Goal: Task Accomplishment & Management: Complete application form

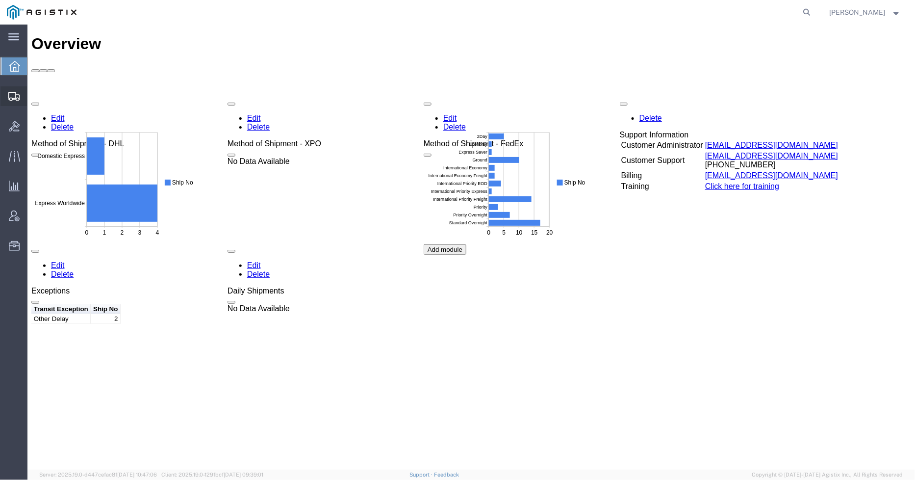
click at [9, 98] on icon at bounding box center [14, 96] width 12 height 9
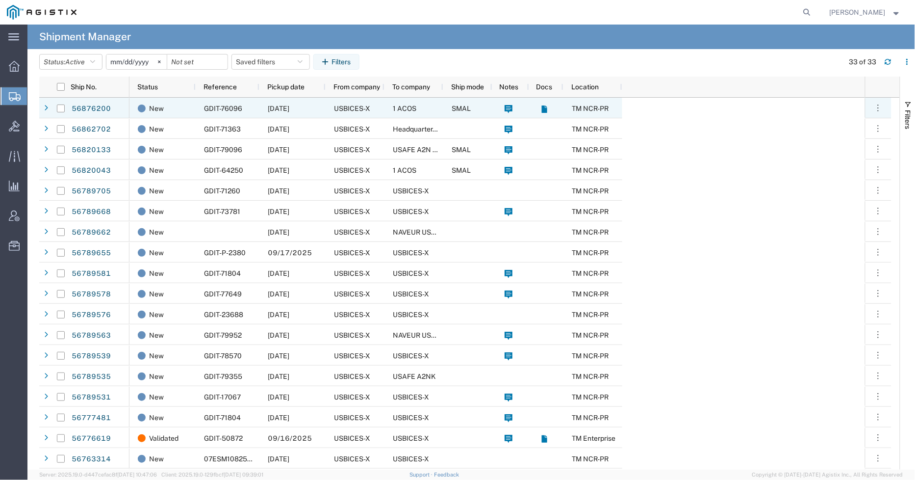
click at [229, 106] on span "GDIT-76096" at bounding box center [223, 108] width 38 height 8
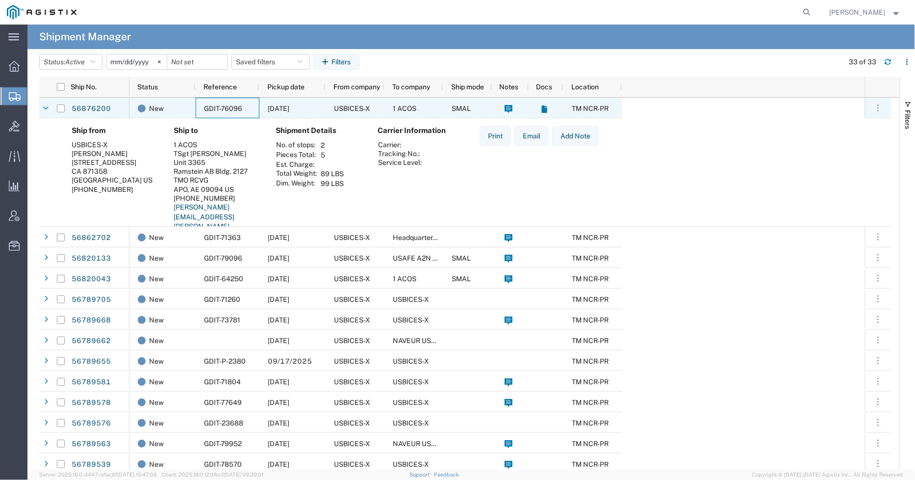
click at [229, 106] on span "GDIT-76096" at bounding box center [223, 108] width 38 height 8
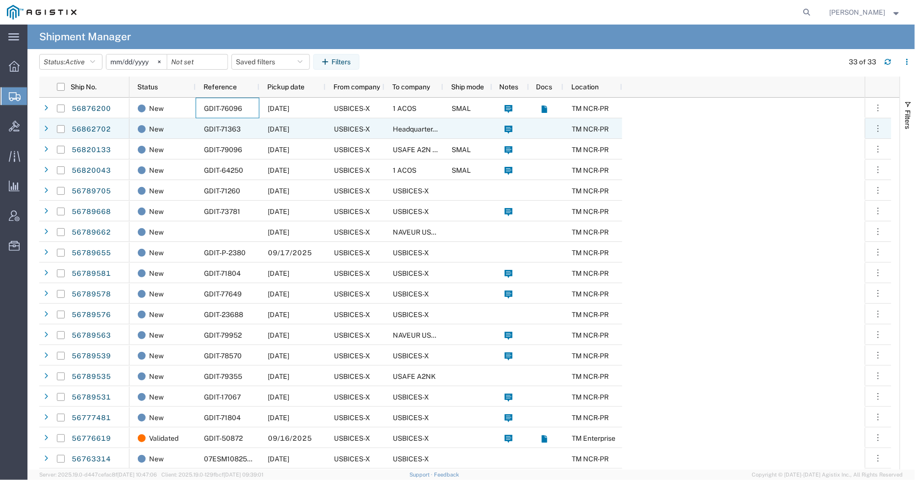
click at [233, 130] on span "GDIT-71363" at bounding box center [222, 129] width 37 height 8
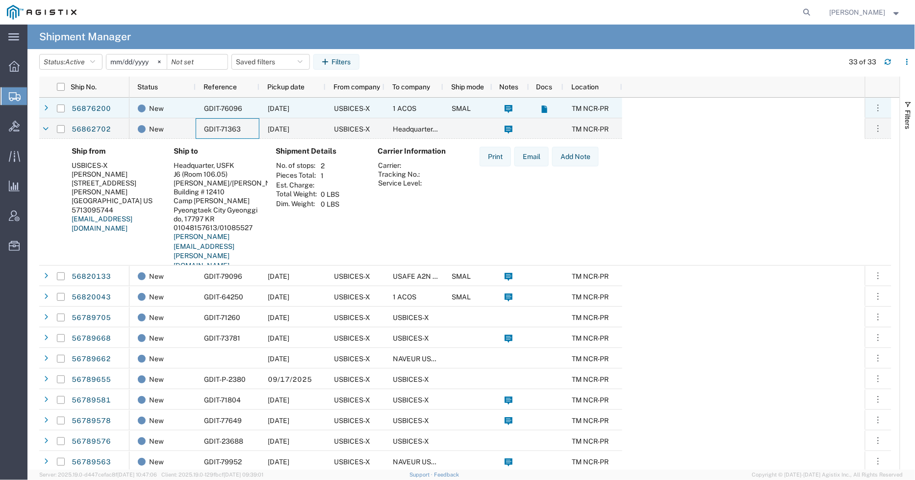
click at [236, 111] on span "GDIT-76096" at bounding box center [223, 108] width 38 height 8
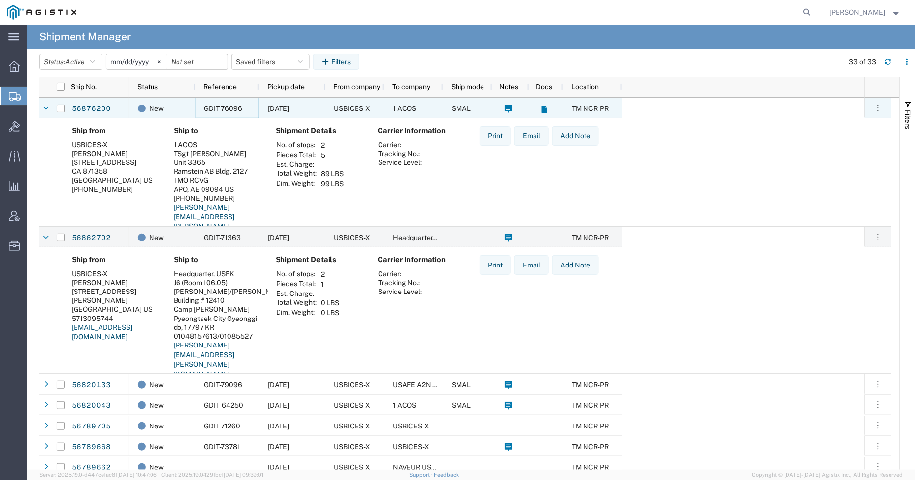
click at [236, 111] on span "GDIT-76096" at bounding box center [223, 108] width 38 height 8
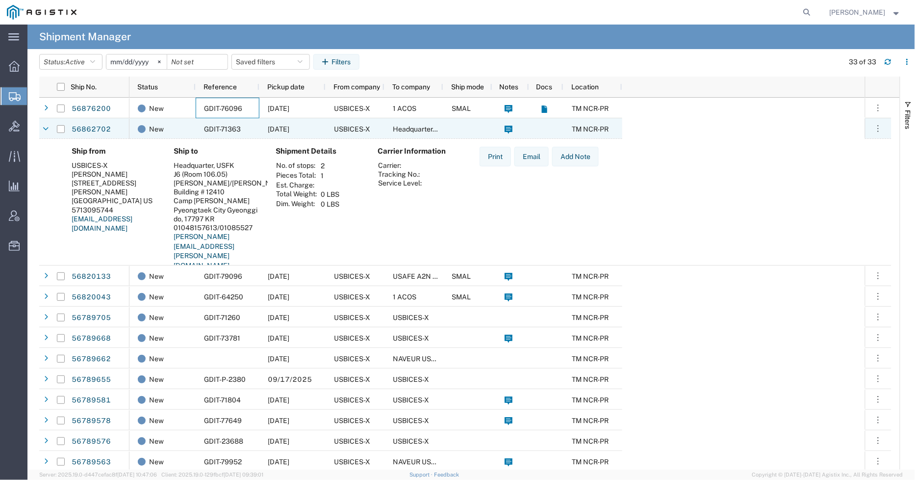
click at [228, 123] on div "GDIT-71363" at bounding box center [228, 128] width 64 height 21
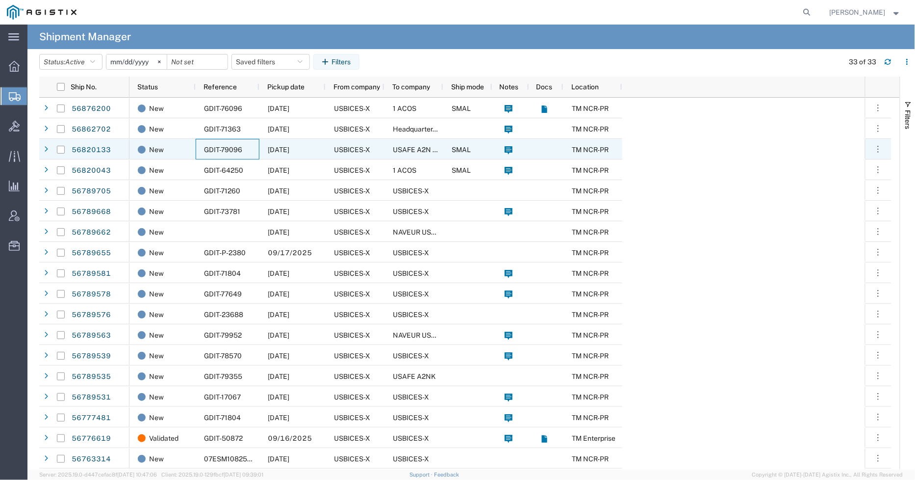
click at [229, 146] on span "GDIT-79096" at bounding box center [223, 150] width 38 height 8
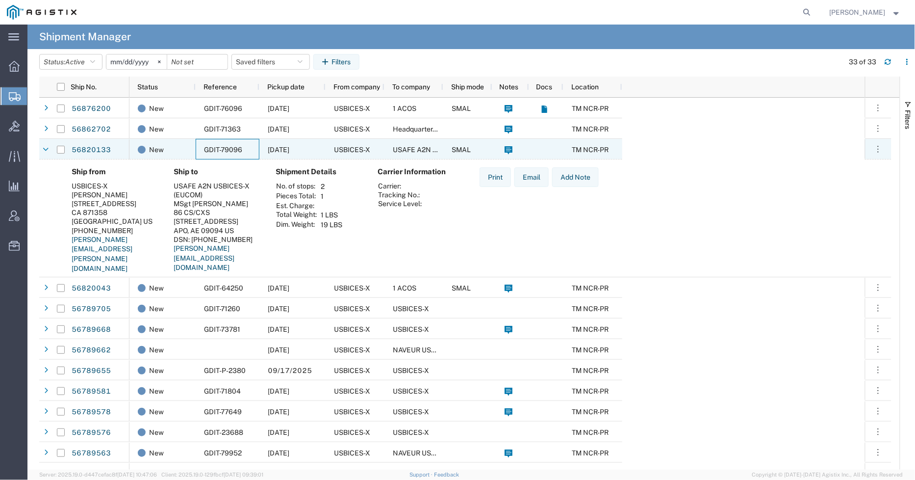
click at [229, 146] on span "GDIT-79096" at bounding box center [223, 150] width 38 height 8
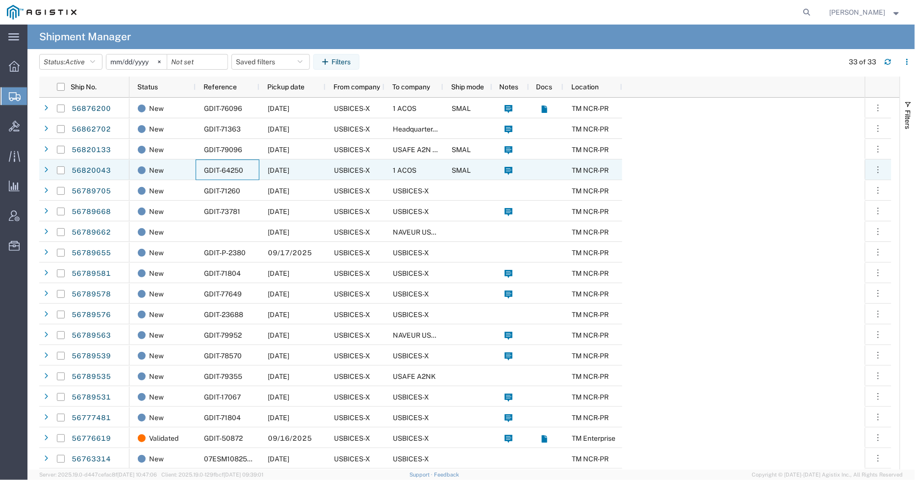
click at [231, 169] on span "GDIT-64250" at bounding box center [223, 170] width 39 height 8
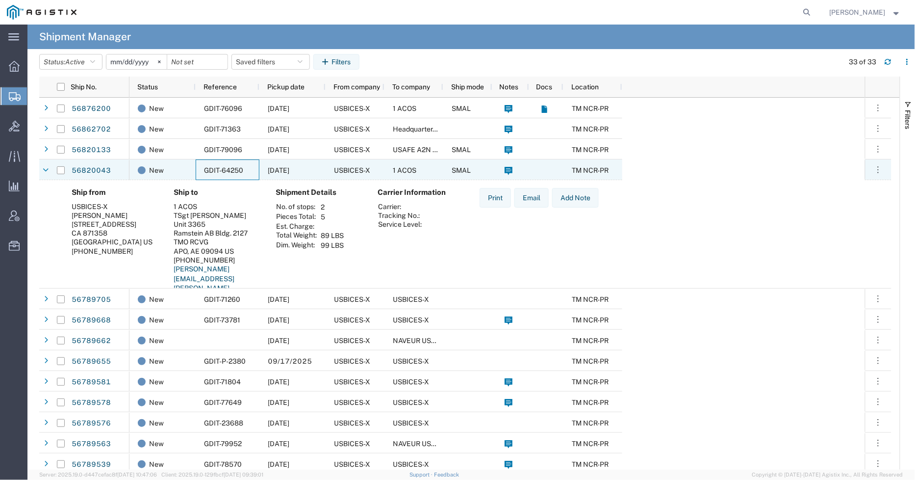
click at [243, 173] on span "GDIT-64250" at bounding box center [223, 170] width 39 height 8
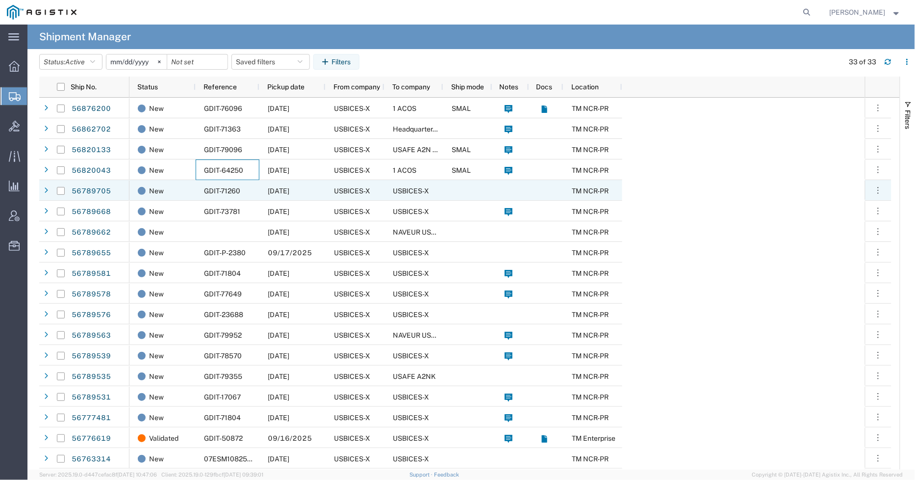
click at [239, 183] on div "GDIT-71260" at bounding box center [228, 190] width 64 height 21
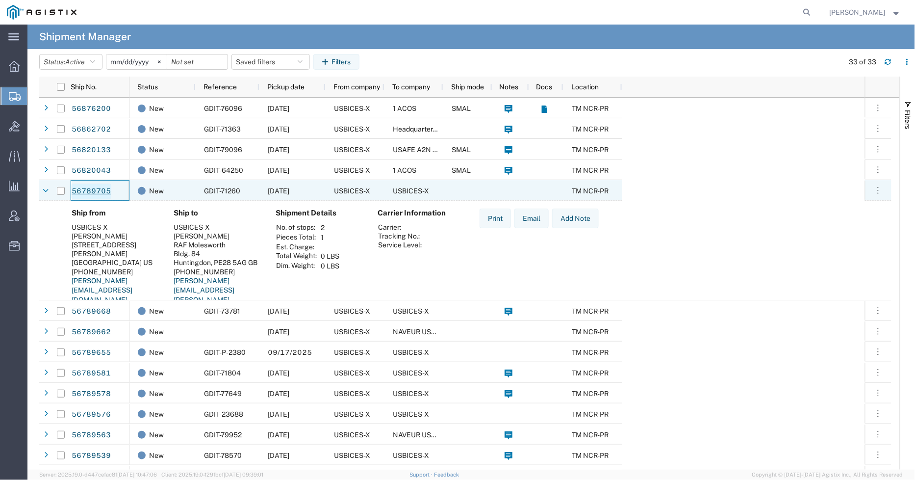
click at [87, 191] on link "56789705" at bounding box center [91, 191] width 40 height 16
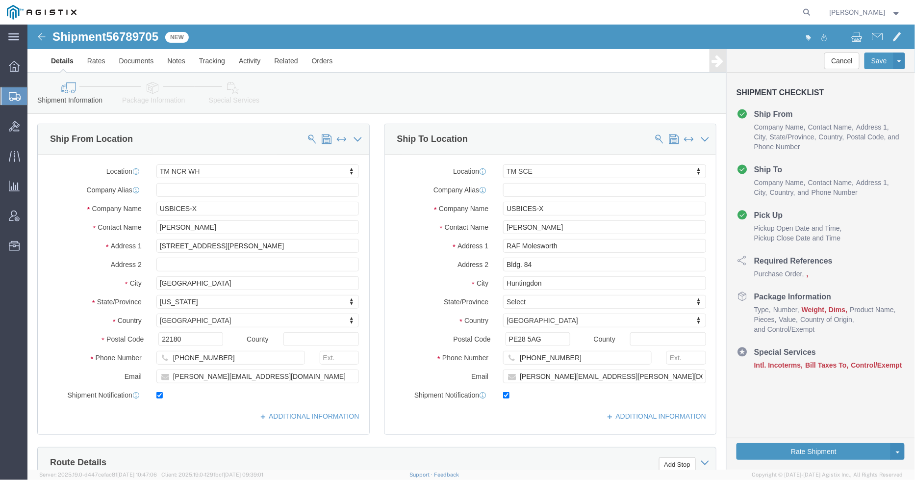
select select "69651"
select select "34240"
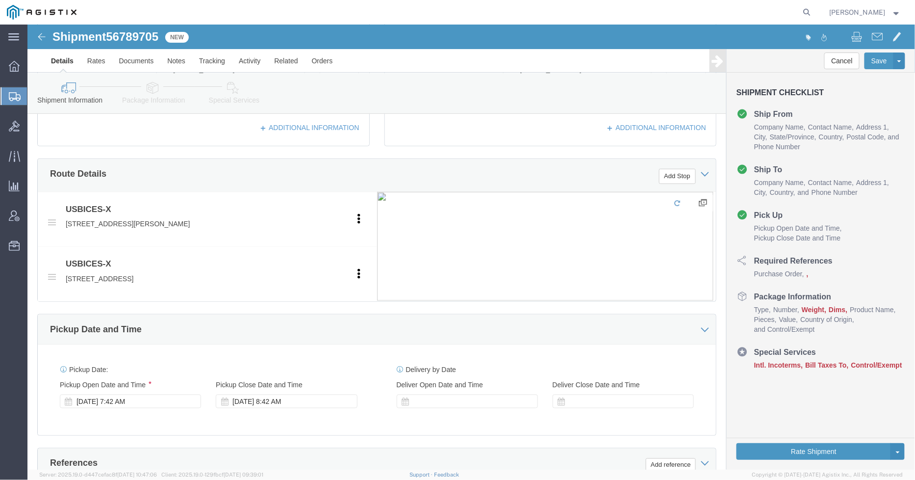
scroll to position [327, 0]
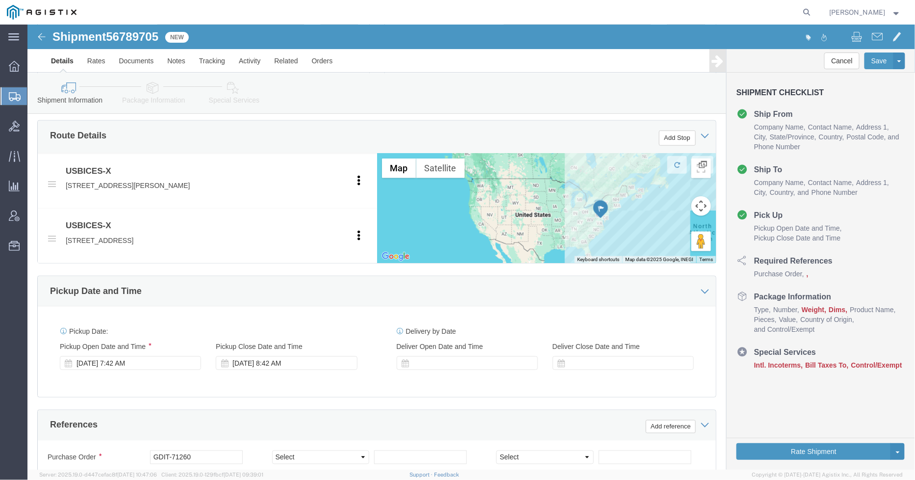
click icon
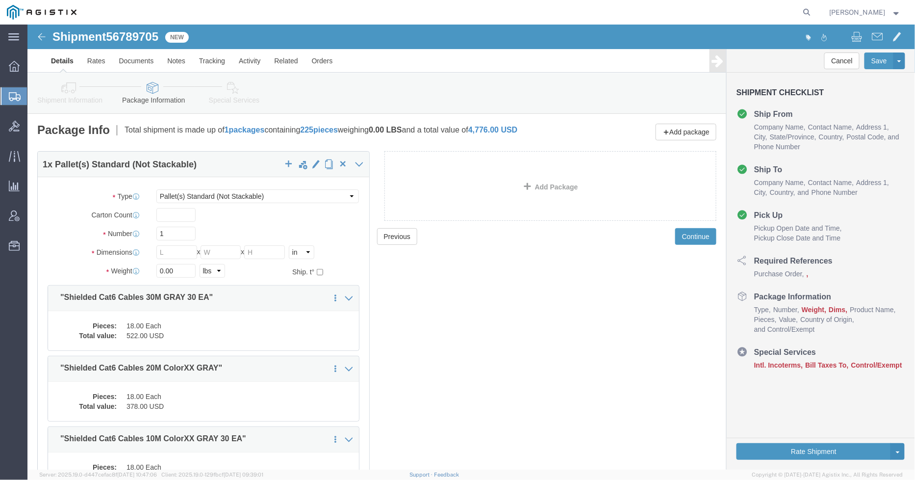
click at [12, 95] on icon at bounding box center [15, 96] width 12 height 9
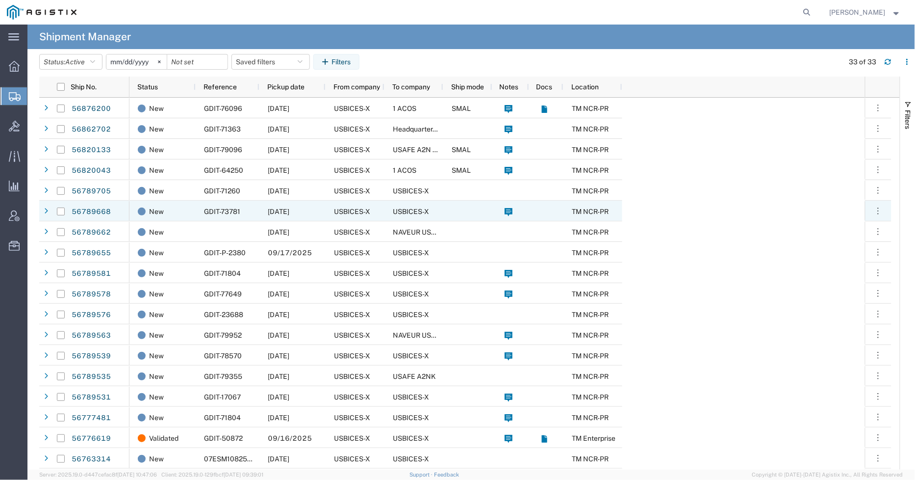
click at [241, 212] on div "GDIT-73781" at bounding box center [228, 211] width 64 height 21
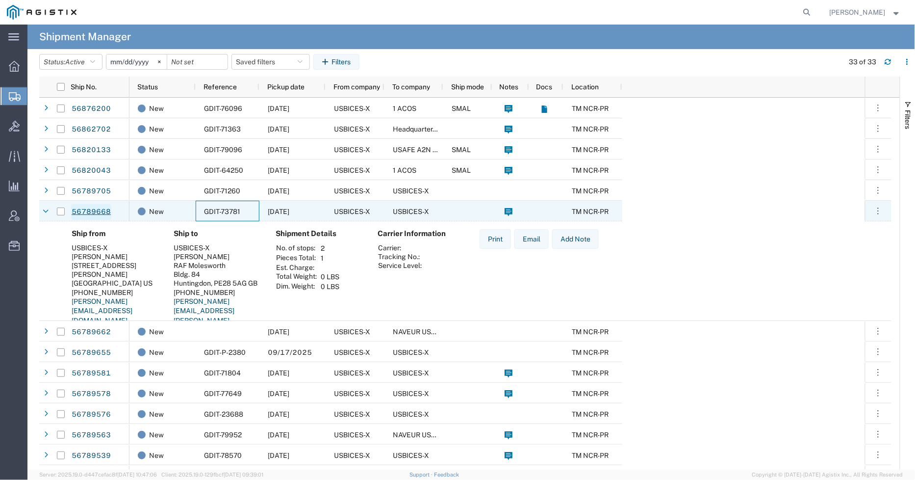
click at [96, 211] on link "56789668" at bounding box center [91, 212] width 40 height 16
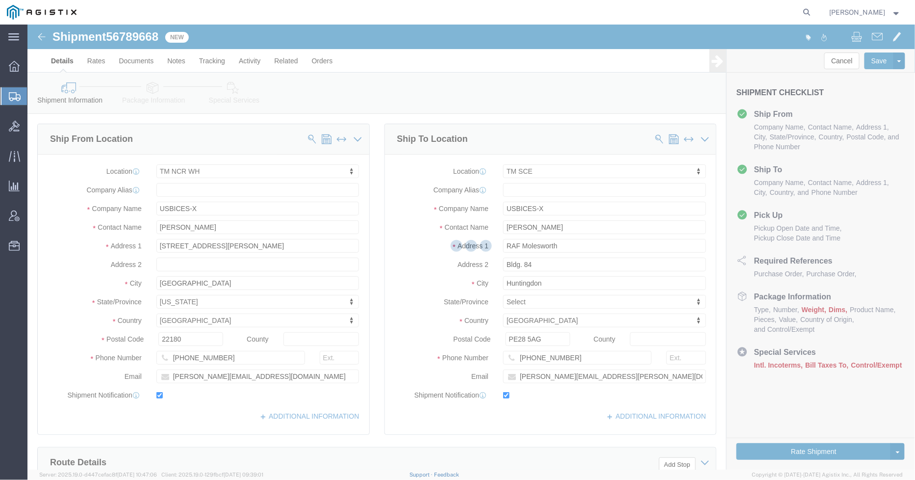
select select "69651"
select select "34240"
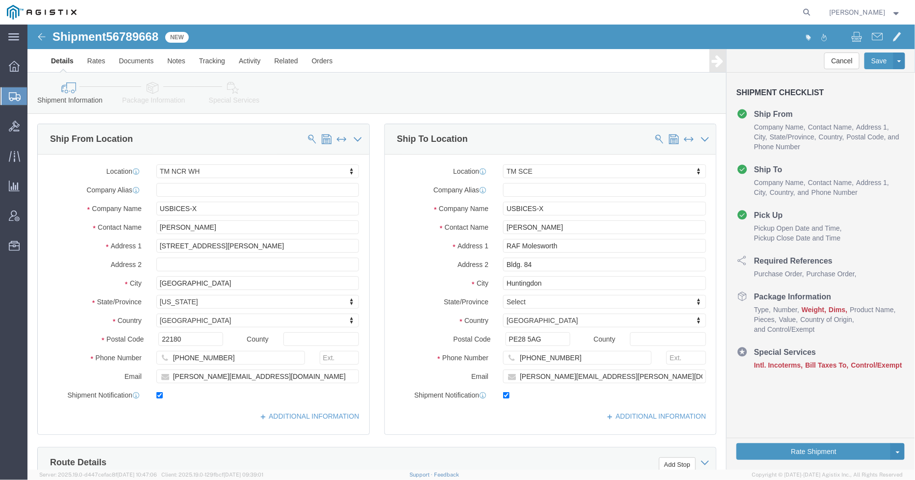
click icon
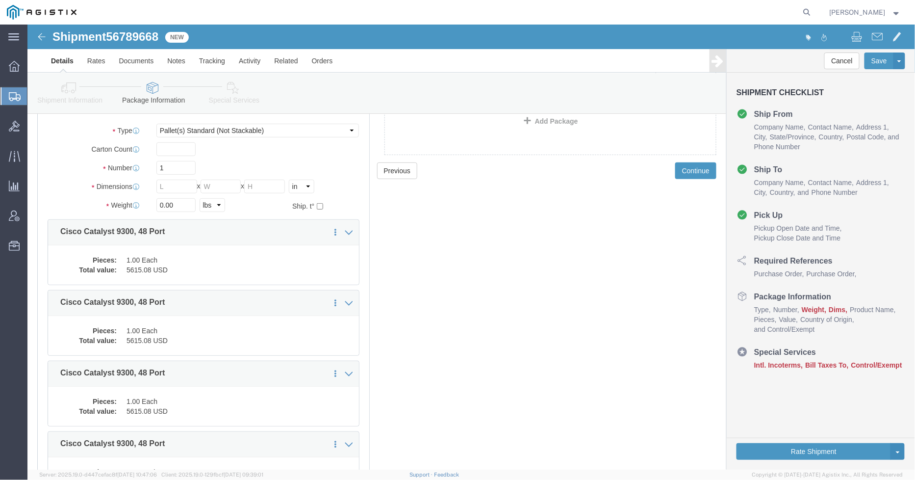
scroll to position [185, 0]
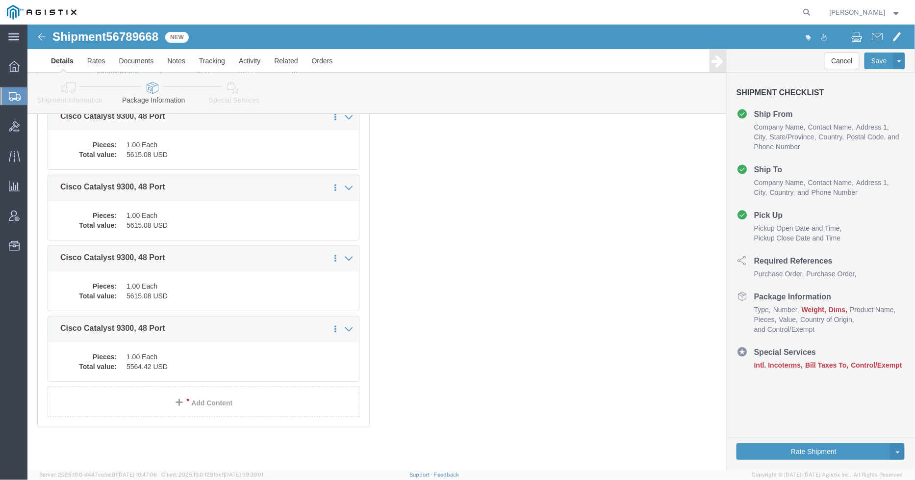
click at [7, 92] on div at bounding box center [13, 96] width 27 height 18
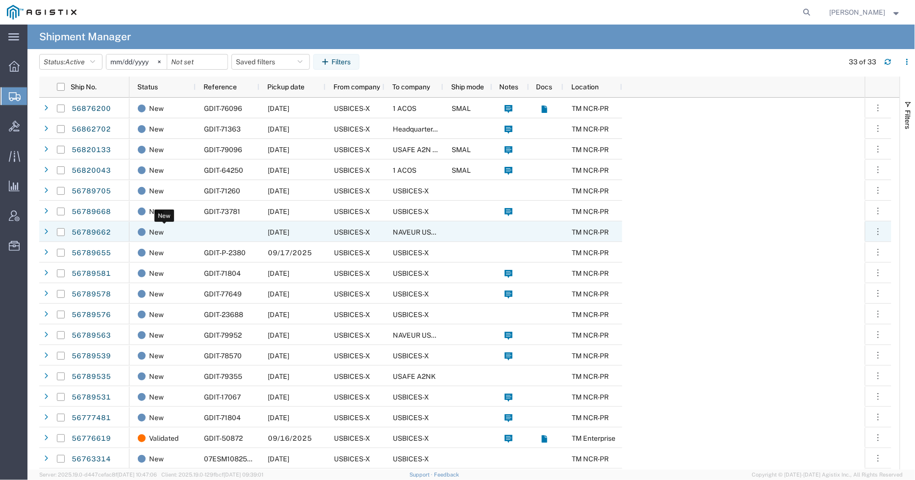
click at [187, 232] on div "New" at bounding box center [164, 232] width 53 height 21
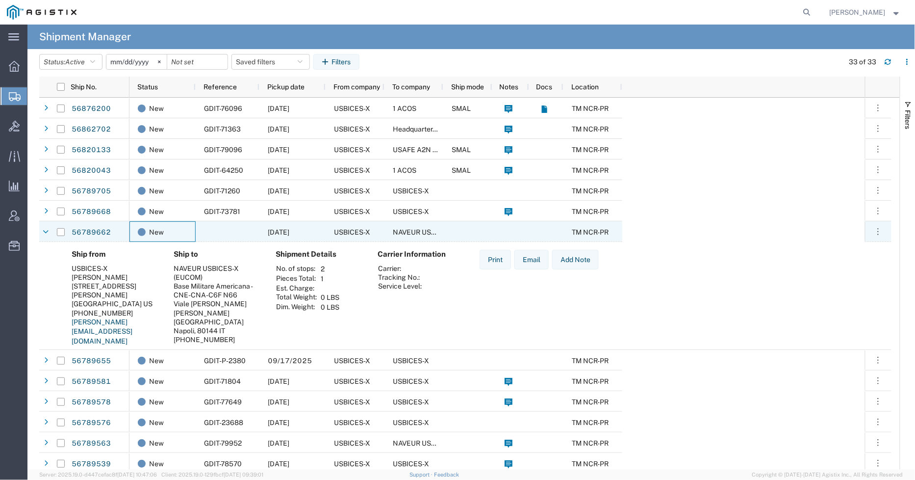
click at [209, 231] on div at bounding box center [228, 231] width 64 height 21
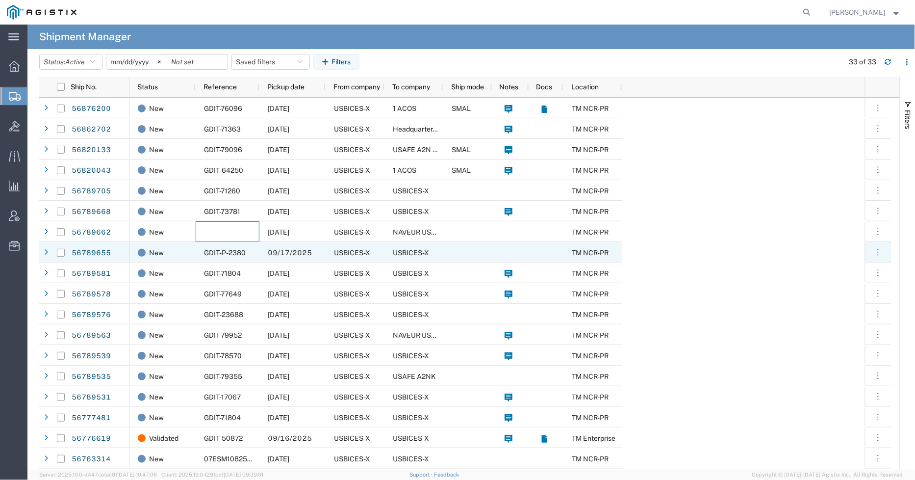
click at [233, 249] on span "GDIT-P-2380" at bounding box center [225, 253] width 42 height 8
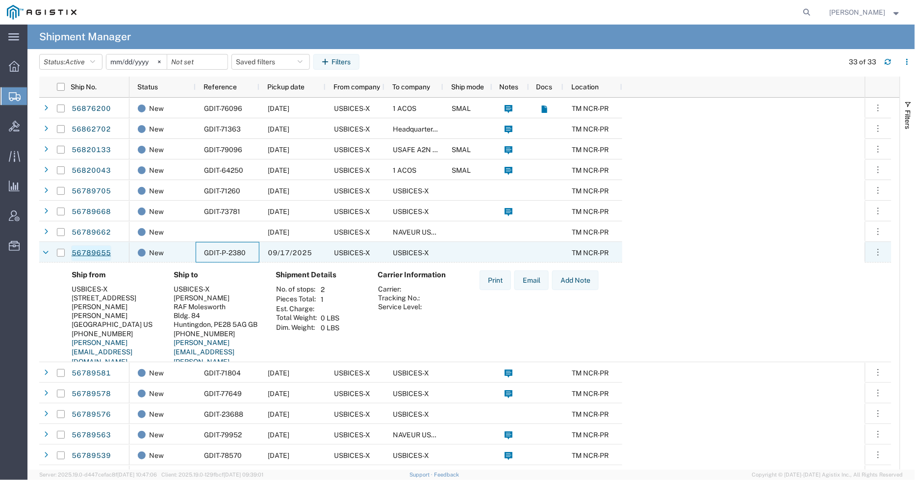
click at [97, 255] on link "56789655" at bounding box center [91, 253] width 40 height 16
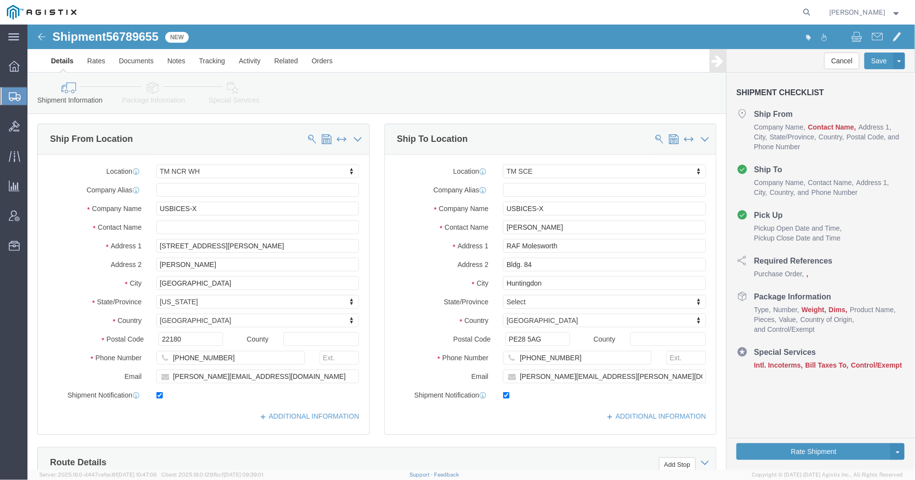
select select "69651"
select select "34240"
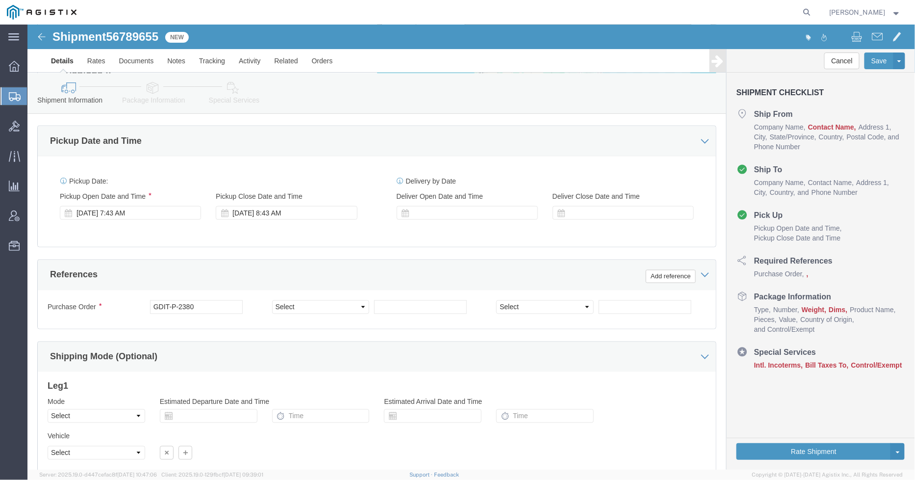
scroll to position [556, 0]
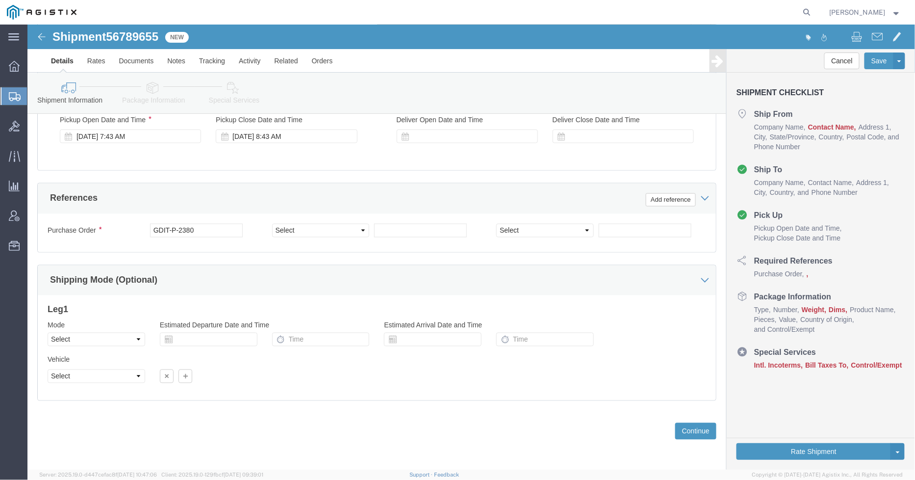
click icon
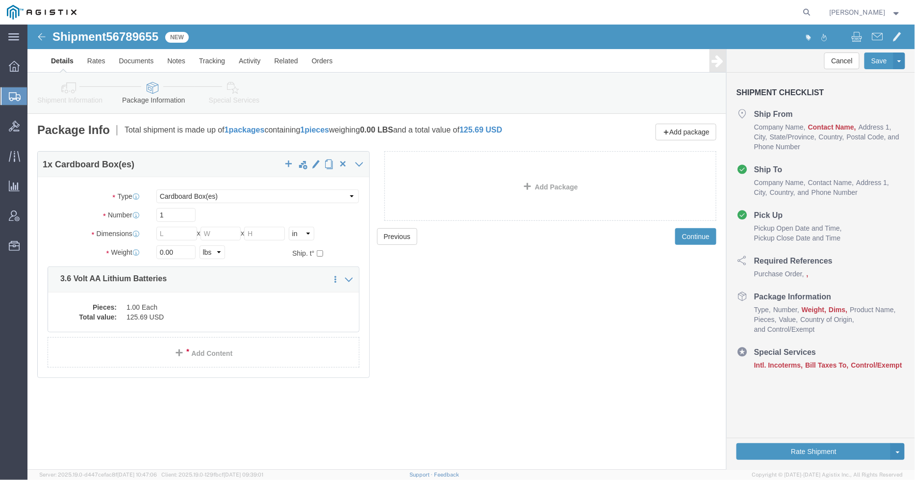
click link "Shipment Information"
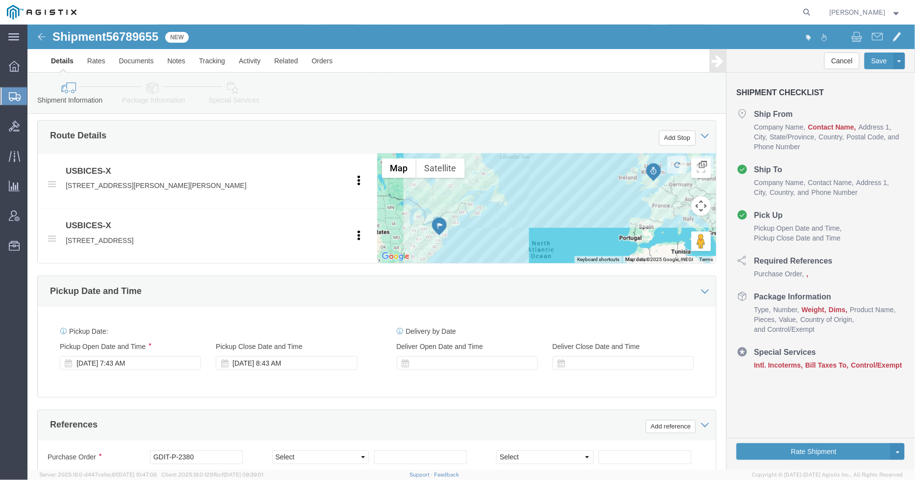
scroll to position [545, 0]
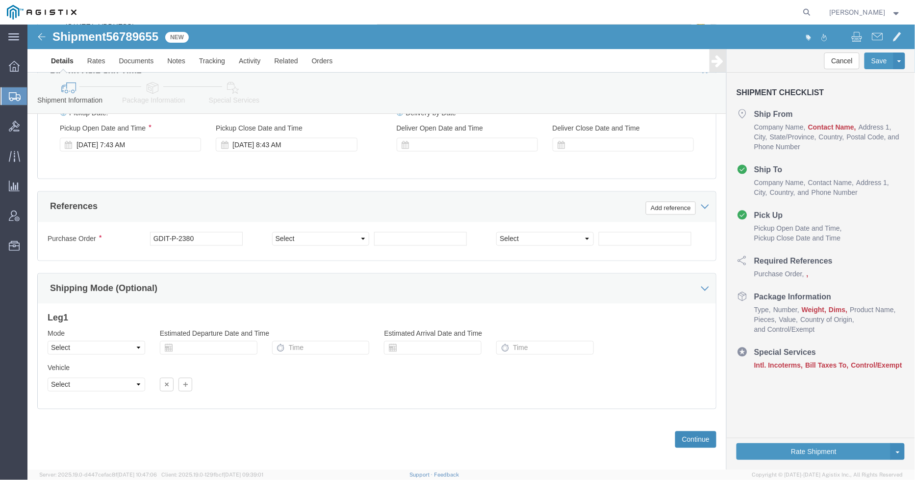
click button "Continue"
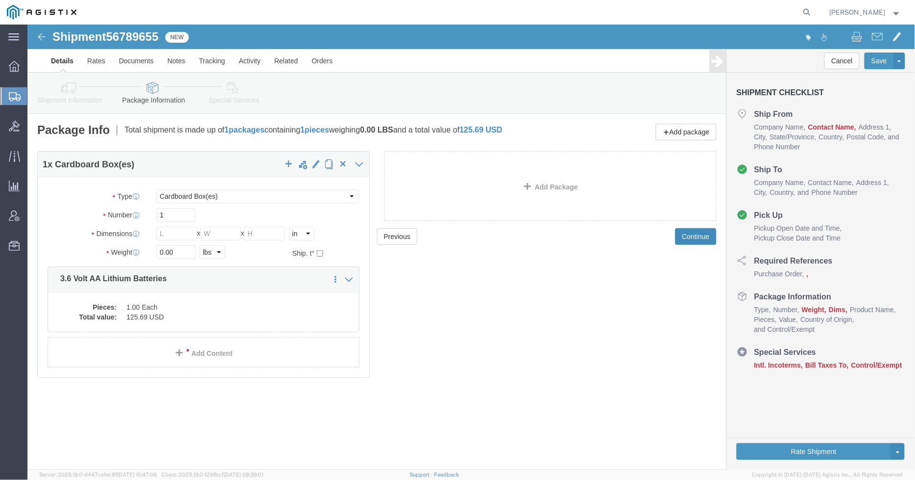
scroll to position [0, 0]
click dd "1.00 Each"
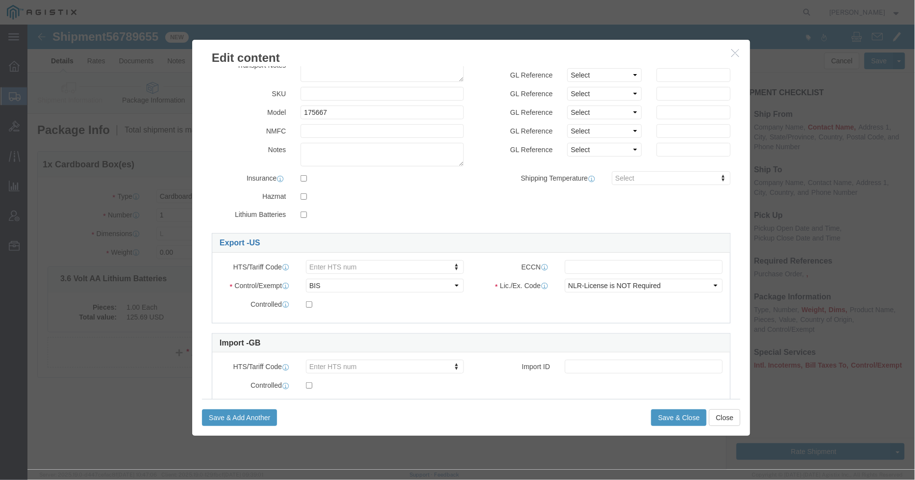
scroll to position [54, 0]
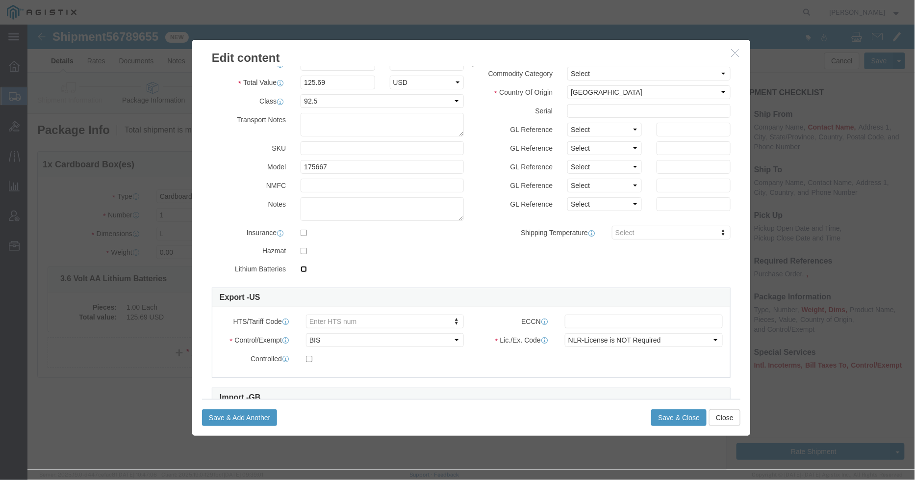
click input "checkbox"
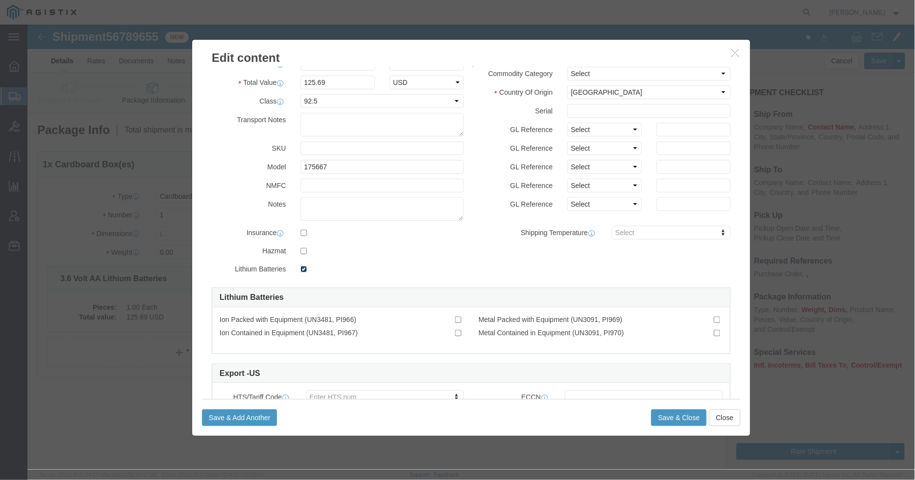
click input "checkbox"
checkbox input "false"
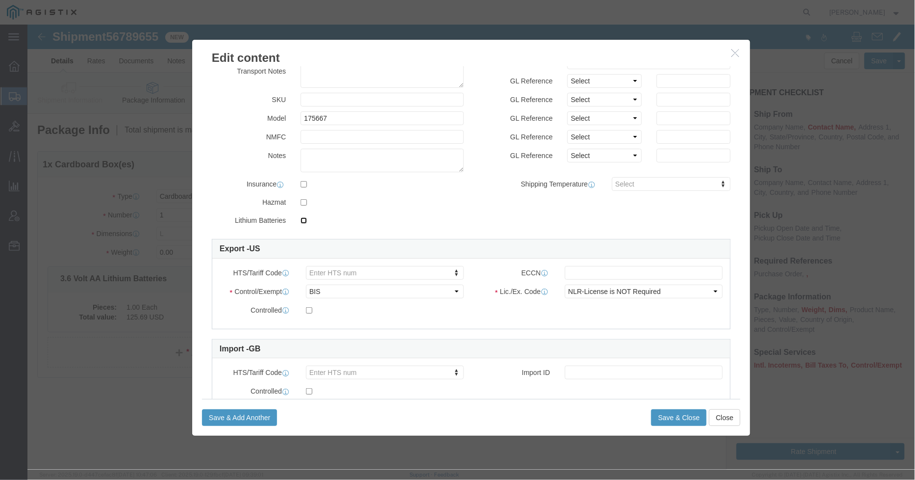
scroll to position [138, 0]
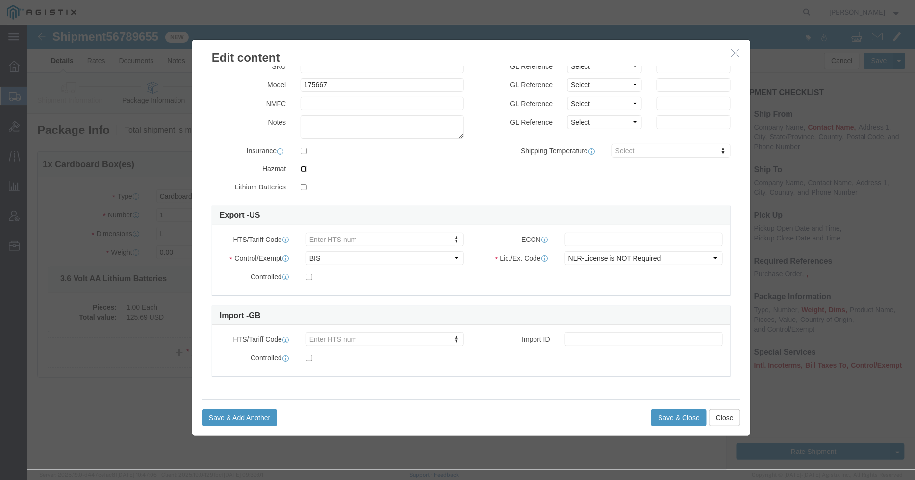
click input "checkbox"
checkbox input "true"
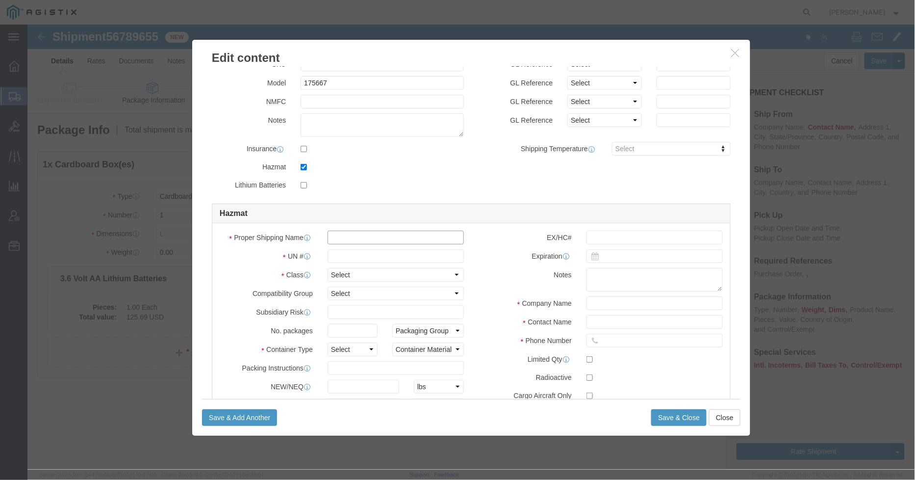
click input "text"
type input "Lithium metal batteries"
click input "text"
type input "3090"
click select "Select 1 Explosive 1.1 Explosive 1.2 Explosive 1.3 Explosive 1.4 Explosive 1.5 …"
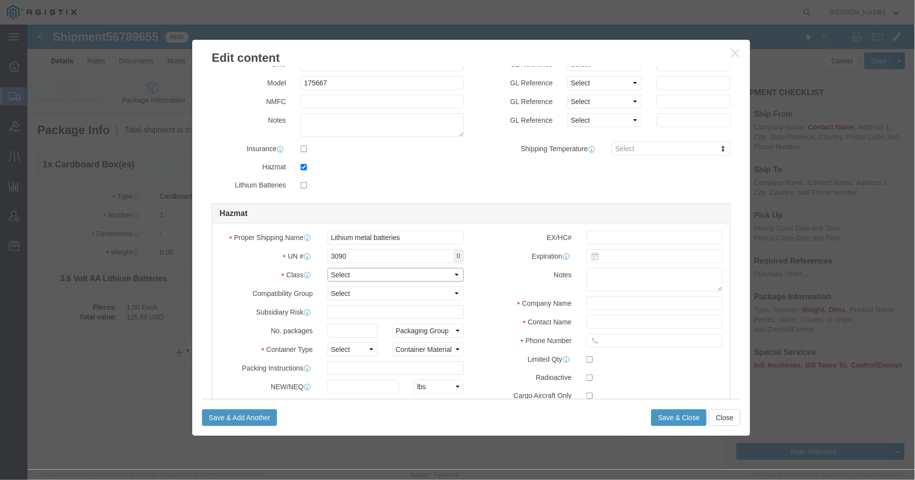
select select "9 Miscellaneous"
click select "Select 1 Explosive 1.1 Explosive 1.2 Explosive 1.3 Explosive 1.4 Explosive 1.5 …"
click select "Select A B C D E F G H J K L N S"
click div "Product Name 3.6 Volt AA Lithium Batteries Pieces 1.00 Select Bag Barrels 100Bo…"
click select "Select 1 - Drums 2 - Reserved 3 - Jerricans 4 - Boxes 5 - Bags 6 - Composite Pa…"
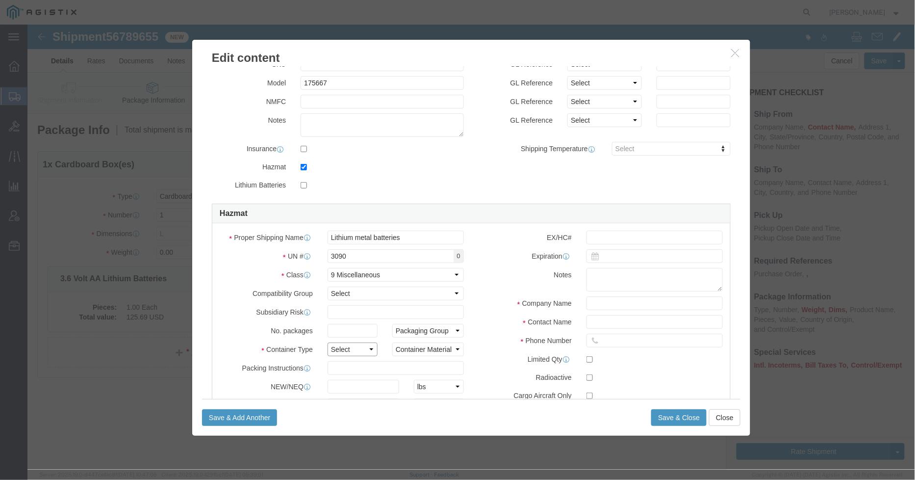
select select "BOXES"
click select "Select 1 - Drums 2 - Reserved 3 - Jerricans 4 - Boxes 5 - Bags 6 - Composite Pa…"
click select "Container Material A - Steel (all types and surface treatments) B - Aluminum C …"
select select "FIBERBOARD"
click select "Container Material A - Steel (all types and surface treatments) B - Aluminum C …"
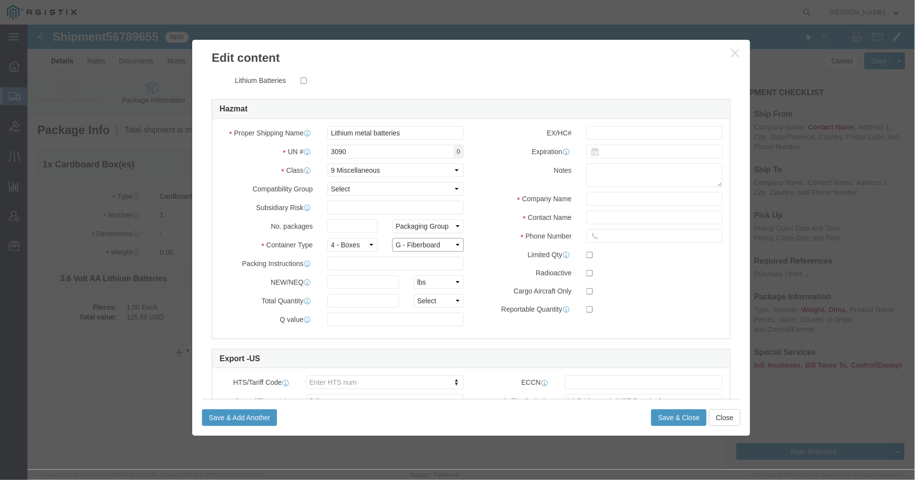
scroll to position [247, 0]
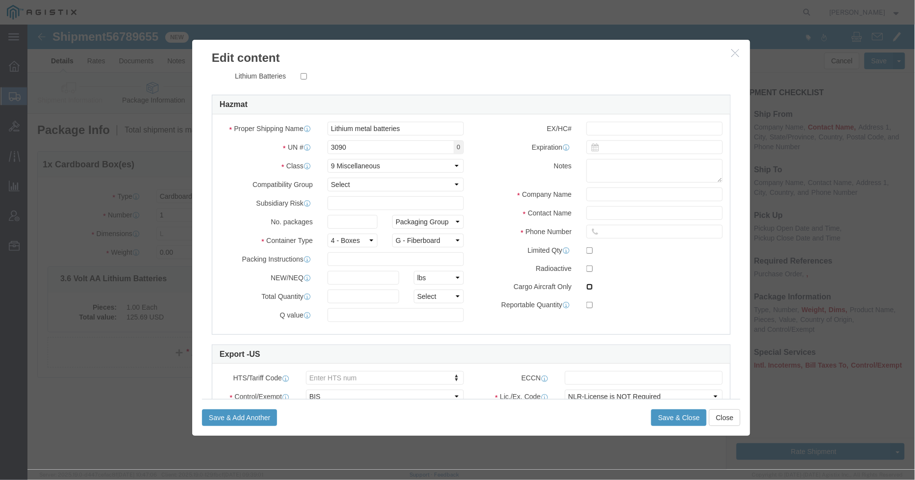
click input "checkbox"
checkbox input "true"
click input "text"
type input "USBICES-X"
type input "[PERSON_NAME]"
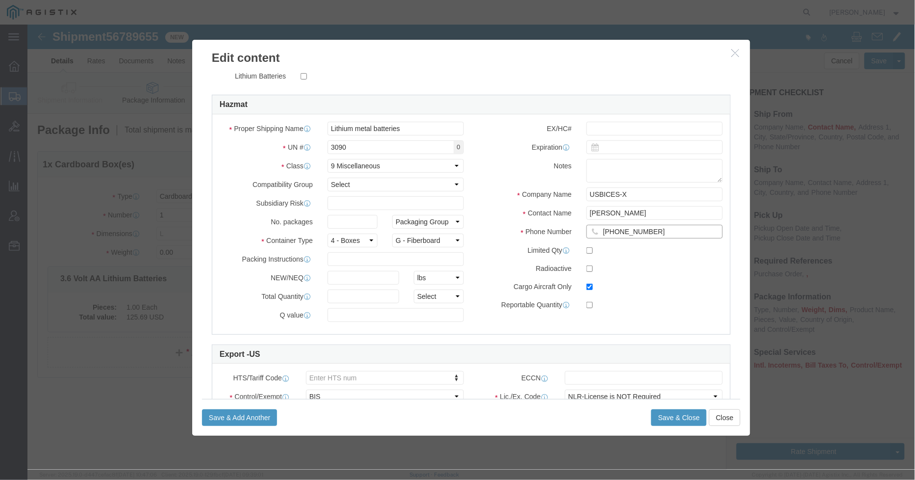
type input "[PHONE_NUMBER]"
click div "EX/HC# Expiration Notes Company Name USBICES-X Contact Name [PERSON_NAME] Phone…"
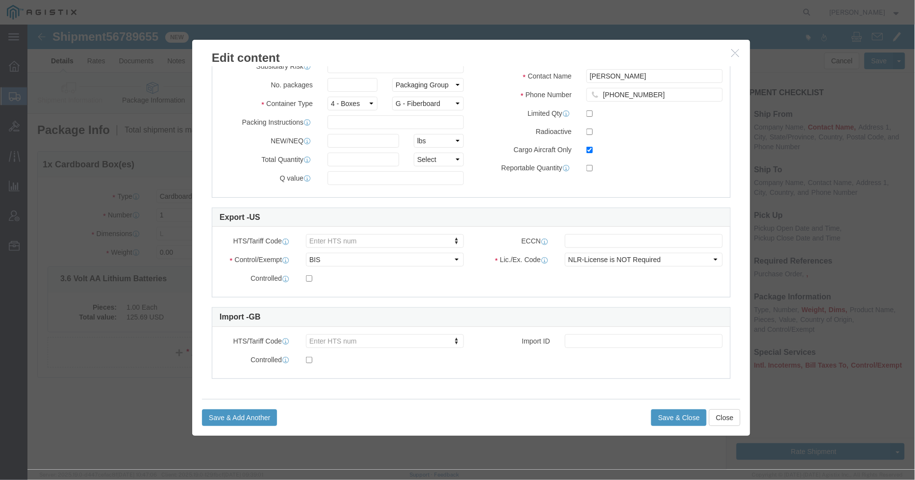
scroll to position [388, 0]
click button "Save & Close"
